Goal: Task Accomplishment & Management: Manage account settings

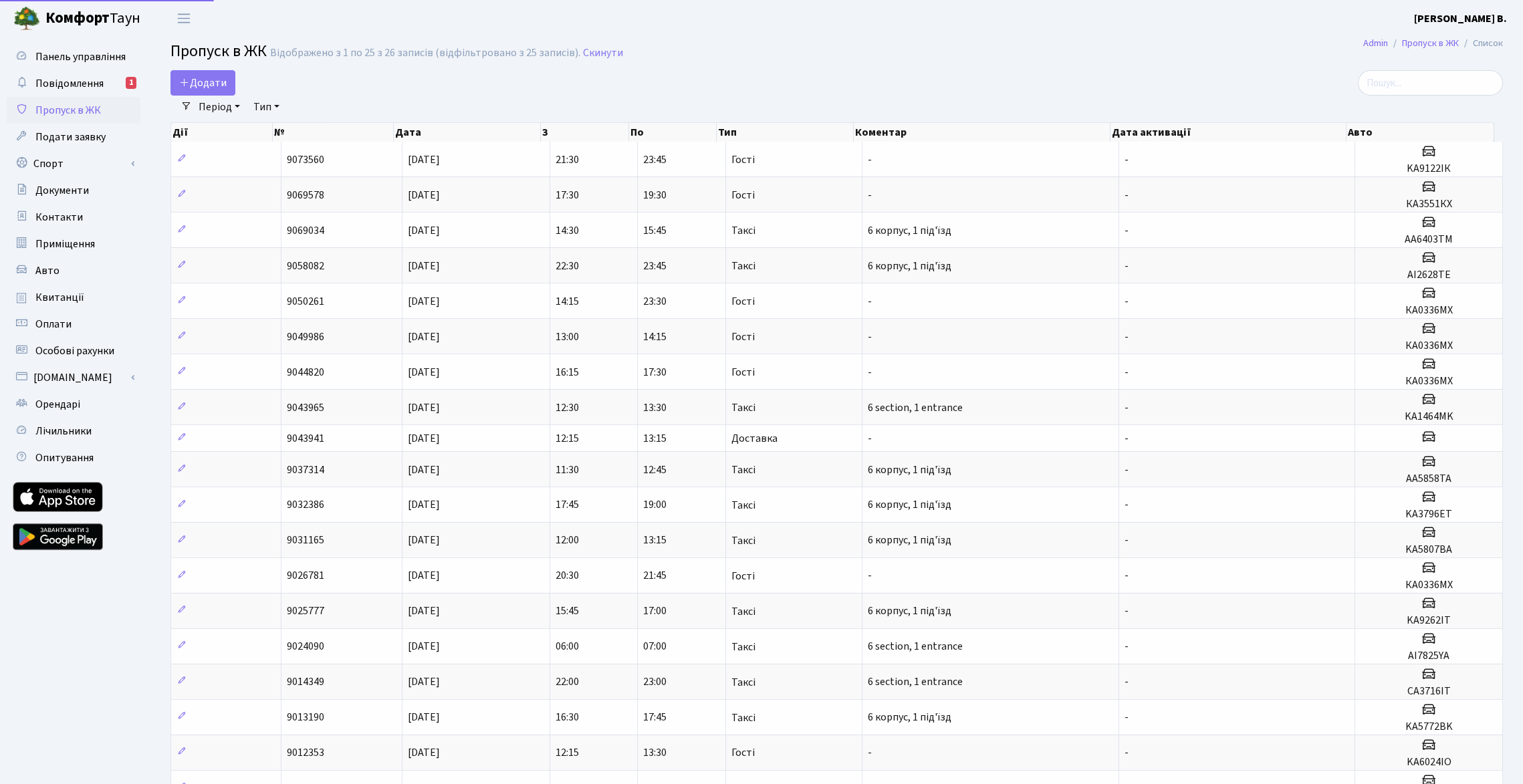
select select "25"
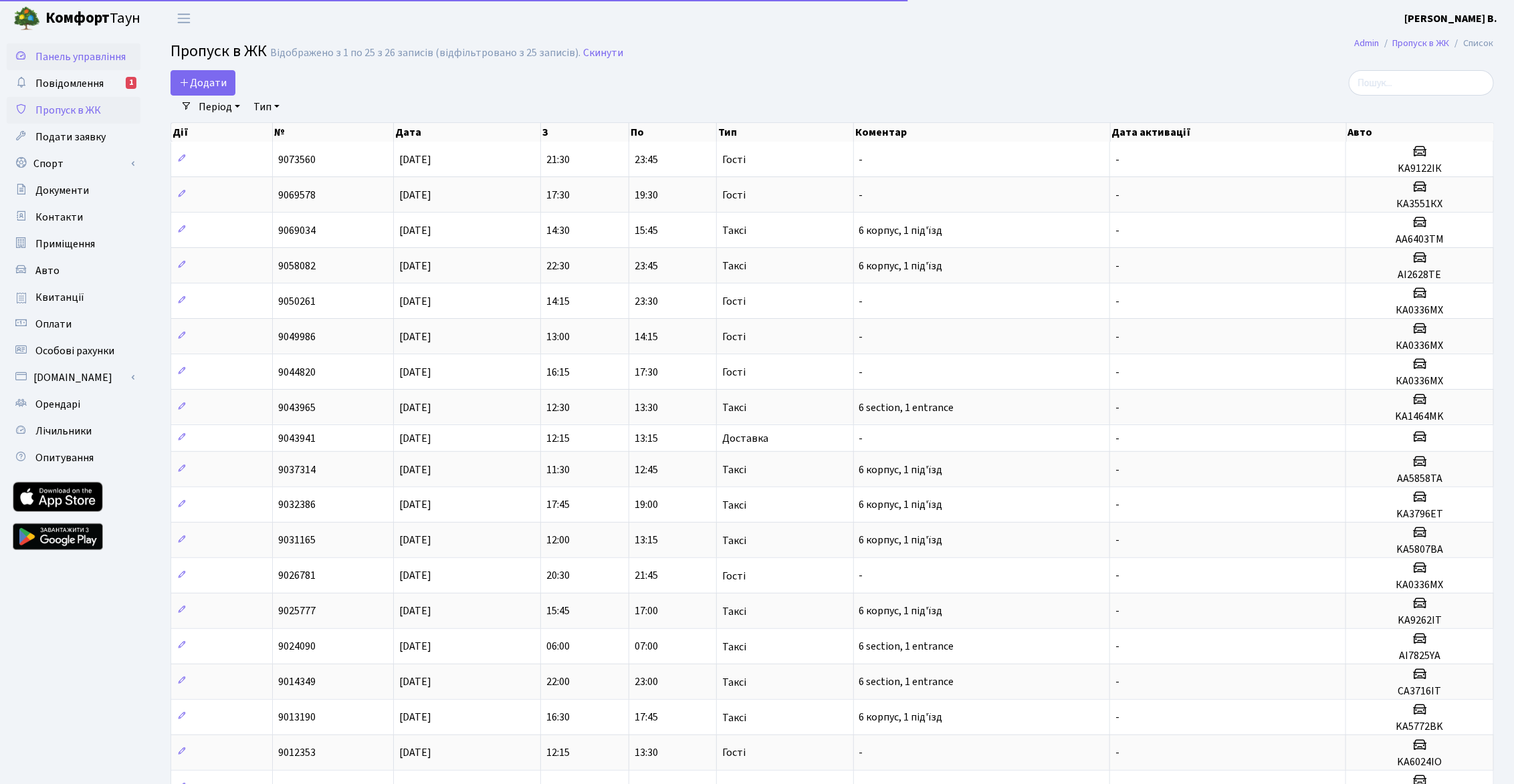
click at [72, 62] on span "Панель управління" at bounding box center [80, 56] width 90 height 15
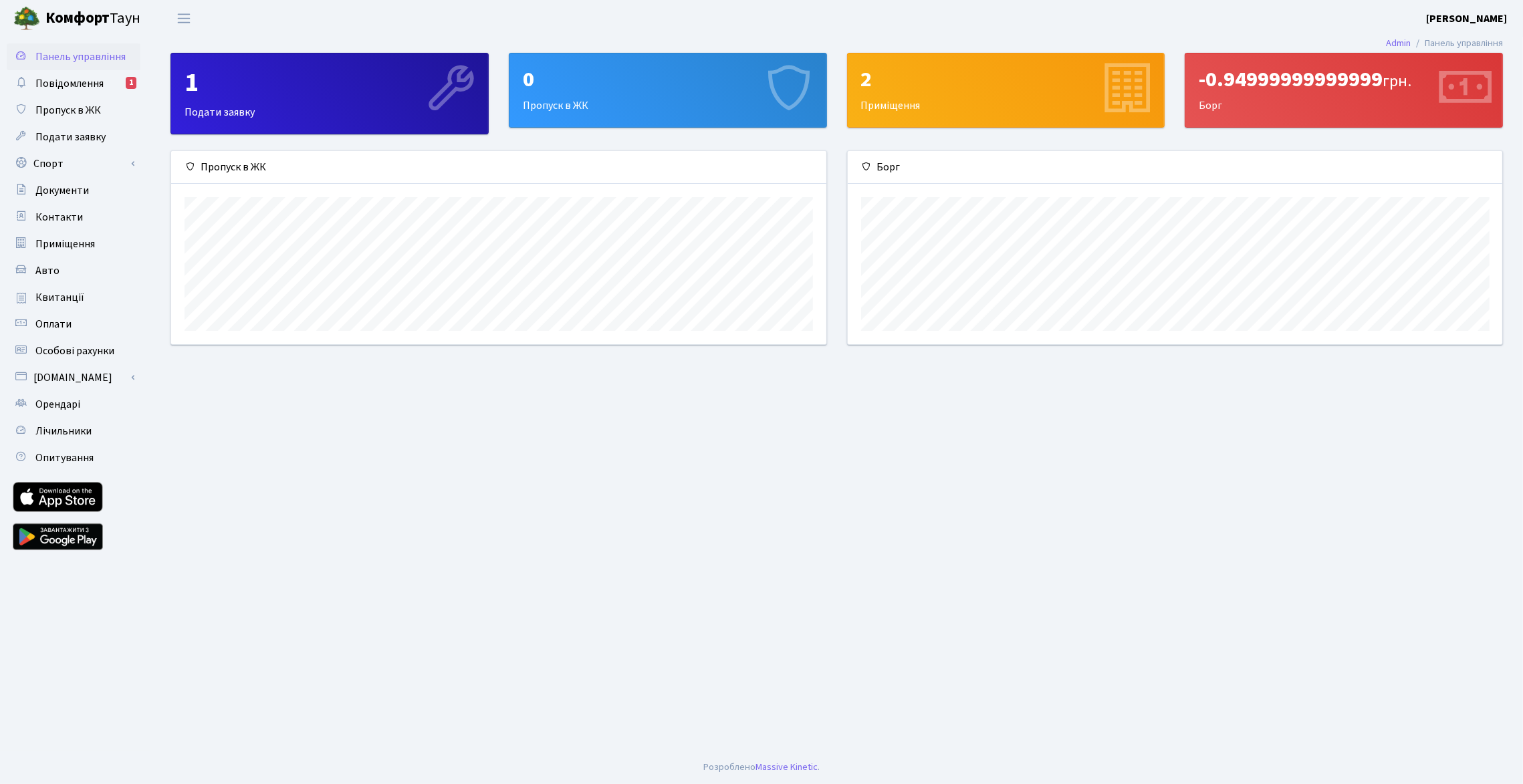
scroll to position [193, 655]
click at [70, 82] on span "Повідомлення" at bounding box center [69, 83] width 68 height 15
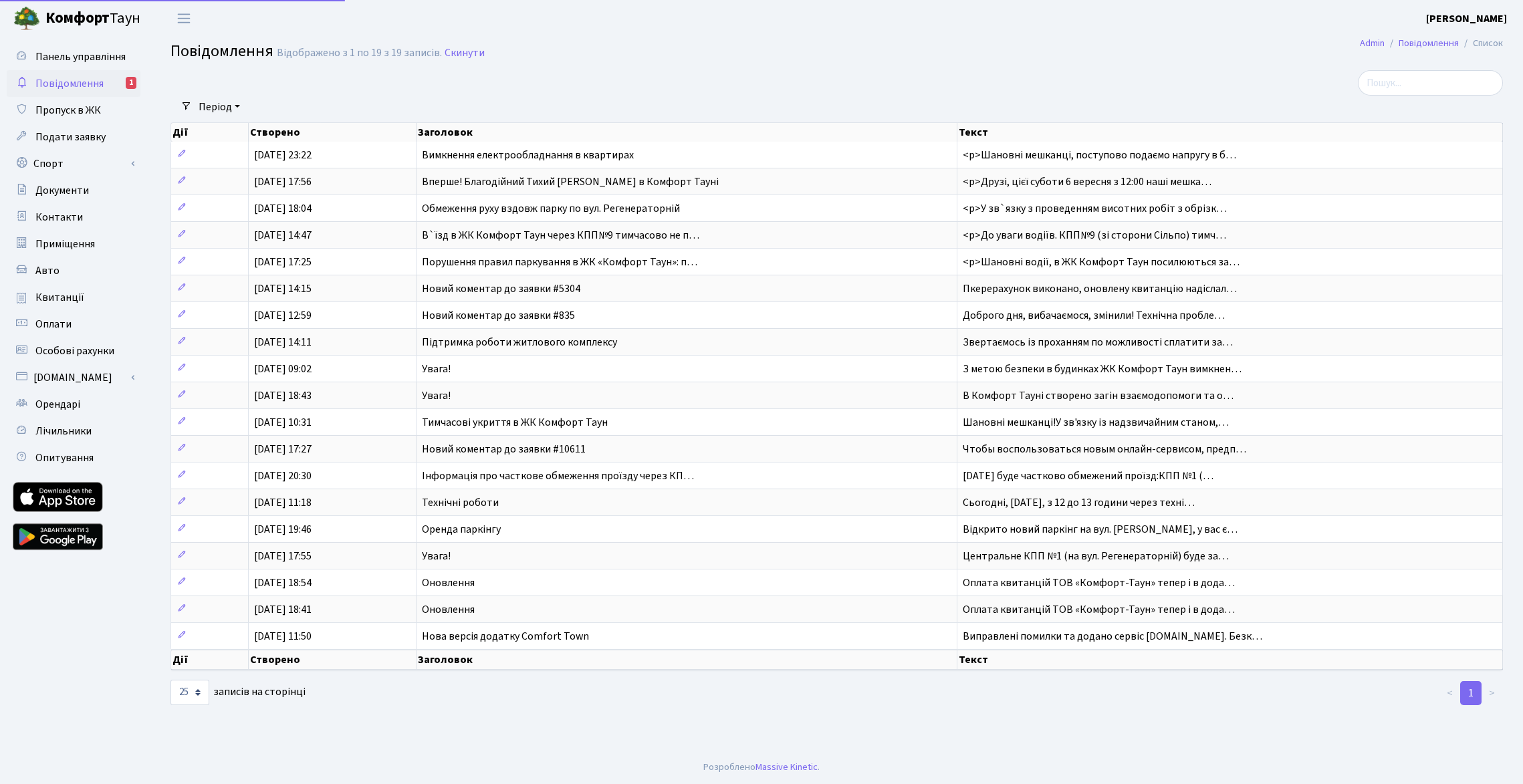
select select "25"
click at [473, 55] on link "Скинути" at bounding box center [464, 53] width 40 height 12
select select "25"
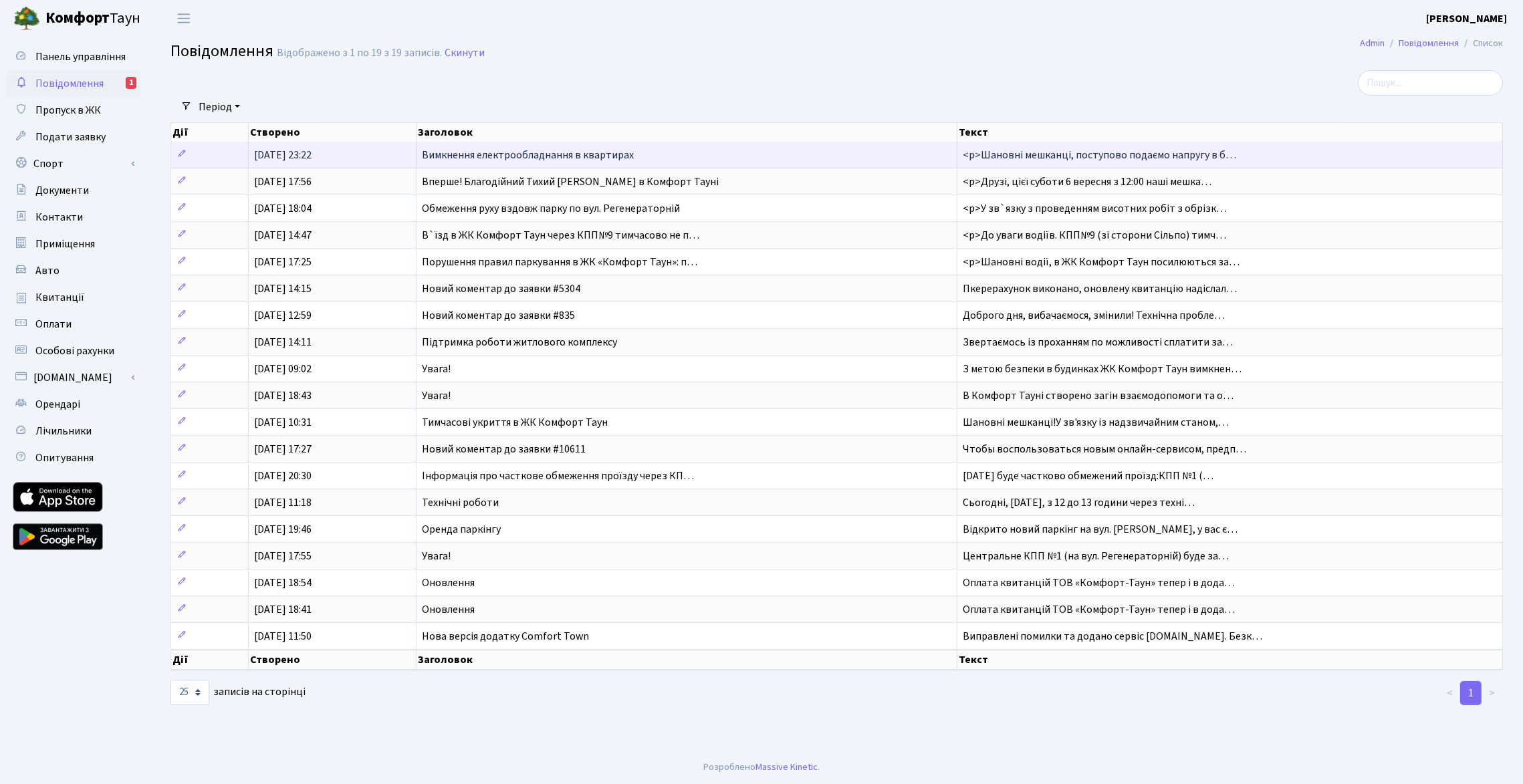
click at [312, 150] on span "14.10.2025, 23:22" at bounding box center [282, 155] width 58 height 15
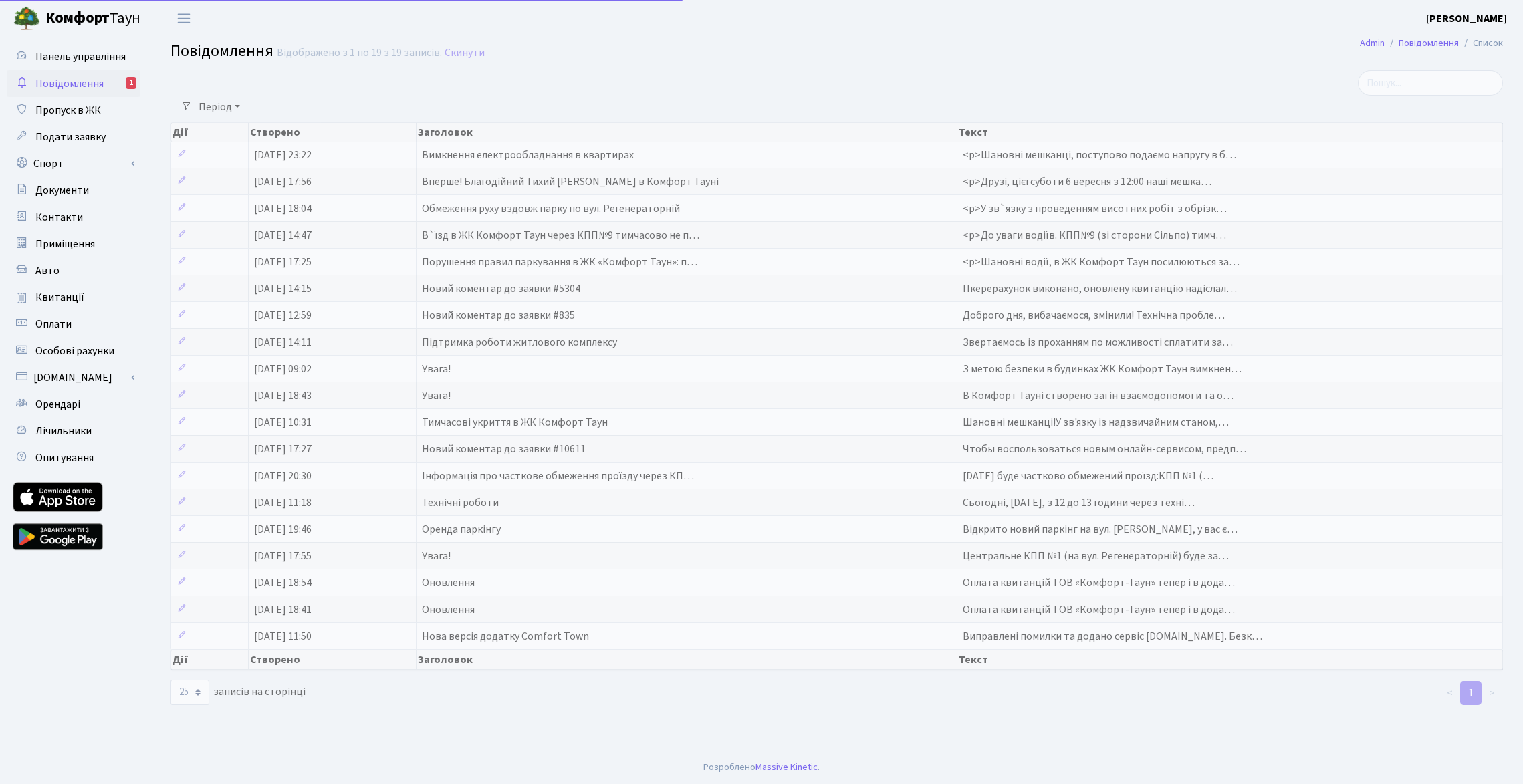
select select "25"
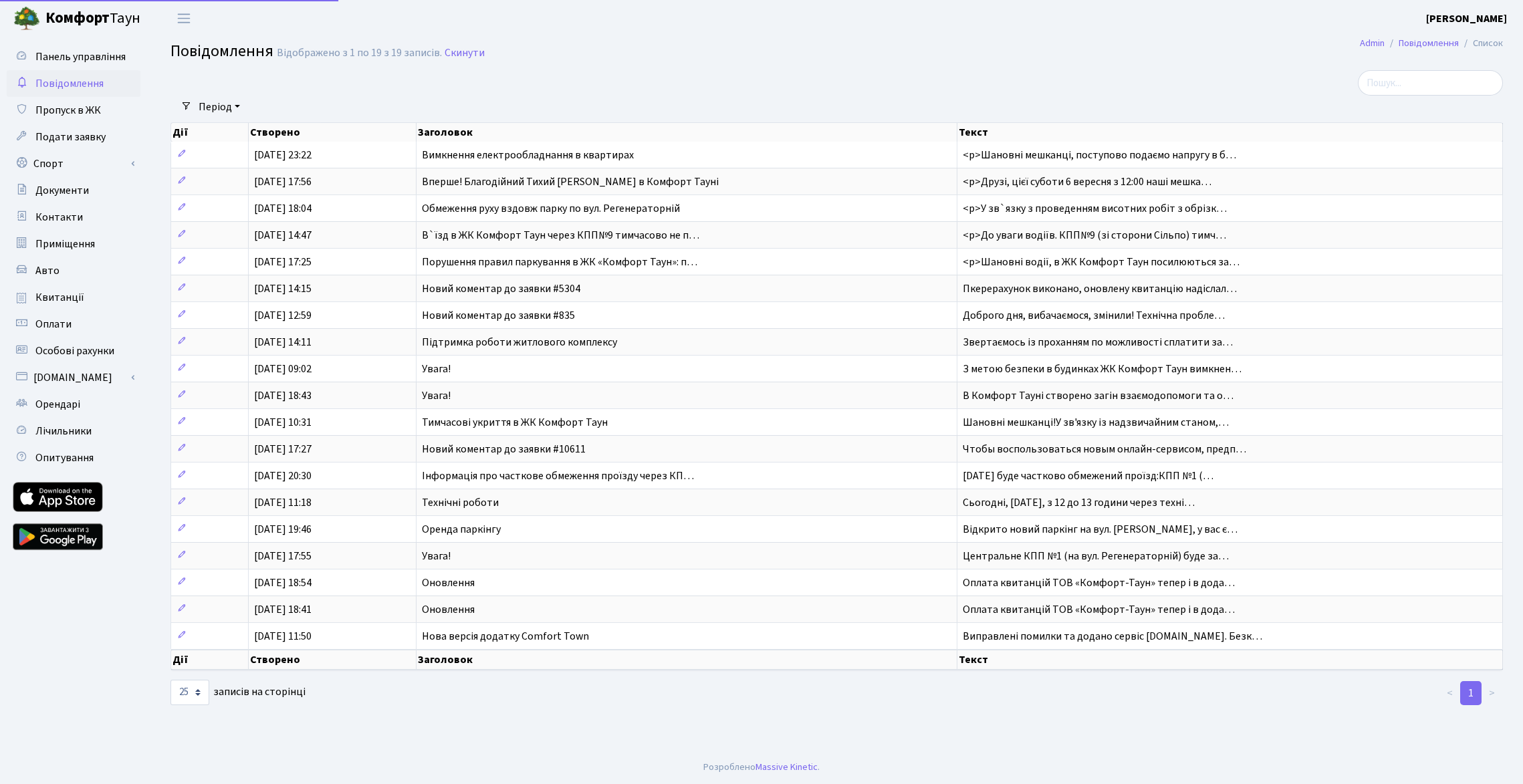
select select "25"
click at [131, 60] on link "Панель управління" at bounding box center [73, 56] width 133 height 27
